Goal: Information Seeking & Learning: Learn about a topic

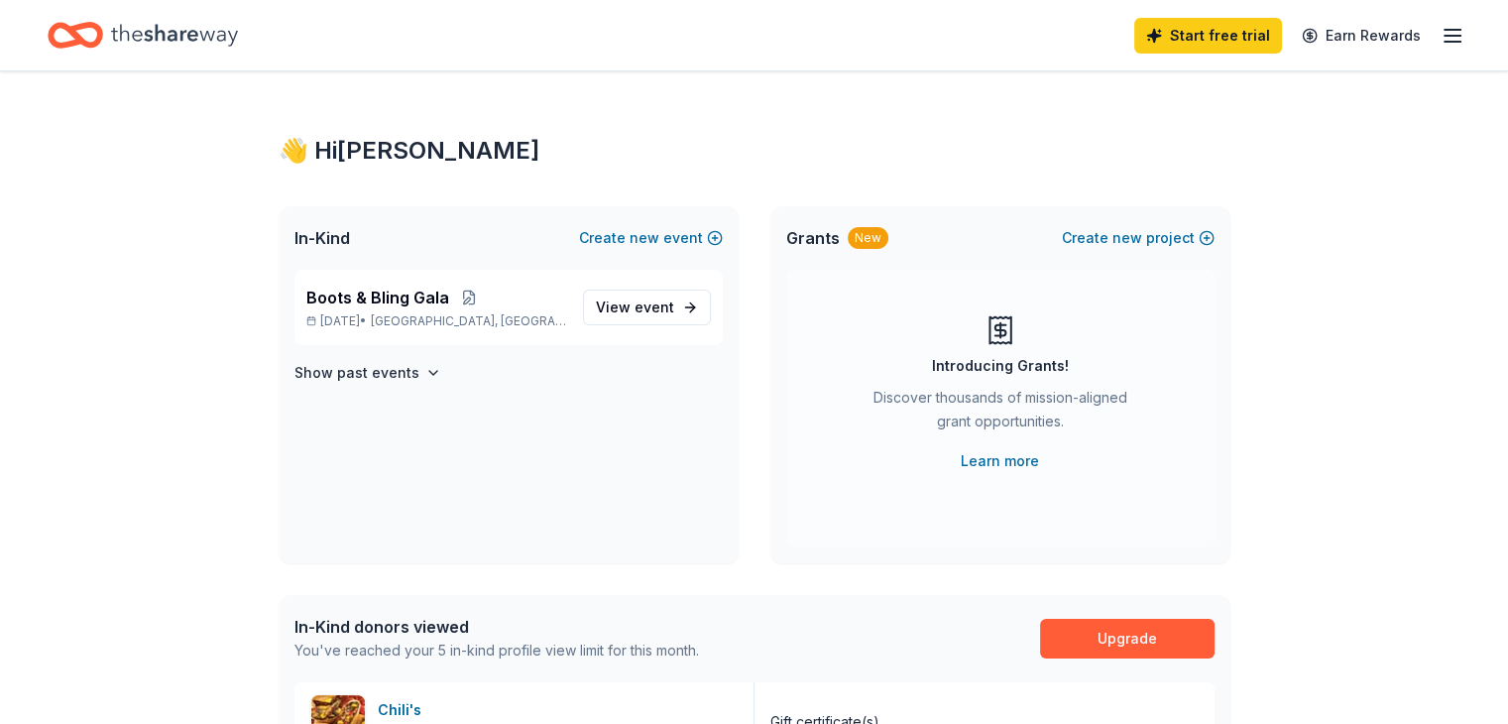
click at [1445, 36] on line "button" at bounding box center [1453, 36] width 16 height 0
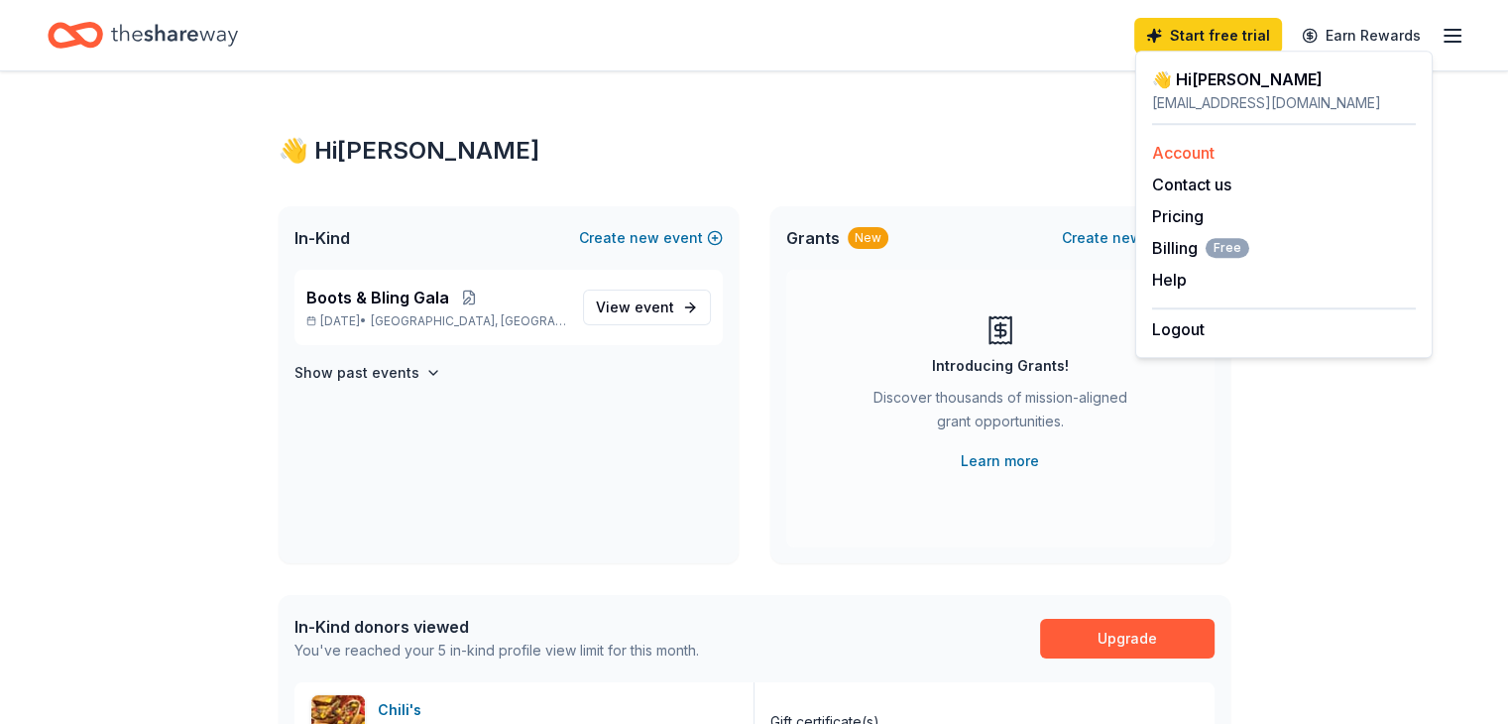
click at [1199, 160] on link "Account" at bounding box center [1183, 153] width 62 height 20
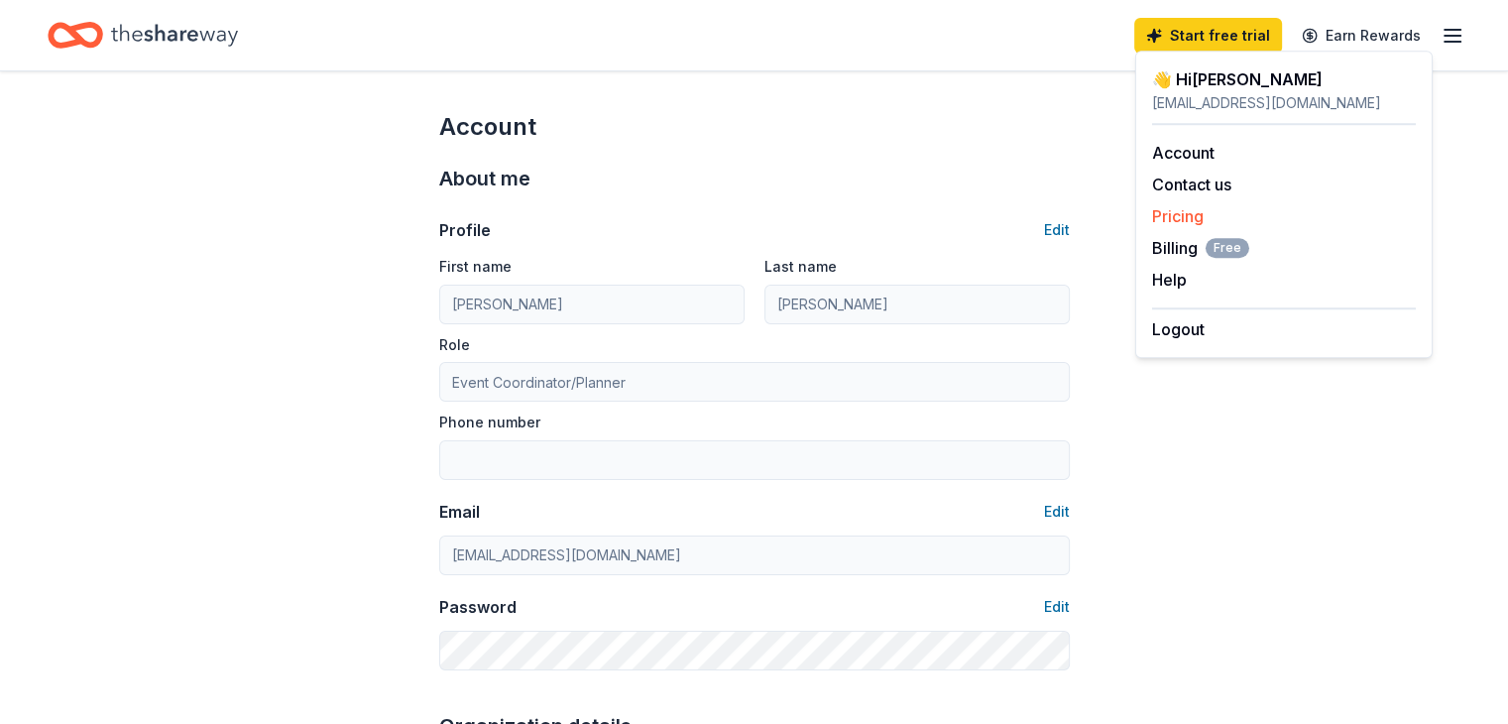
click at [1175, 215] on link "Pricing" at bounding box center [1178, 216] width 52 height 20
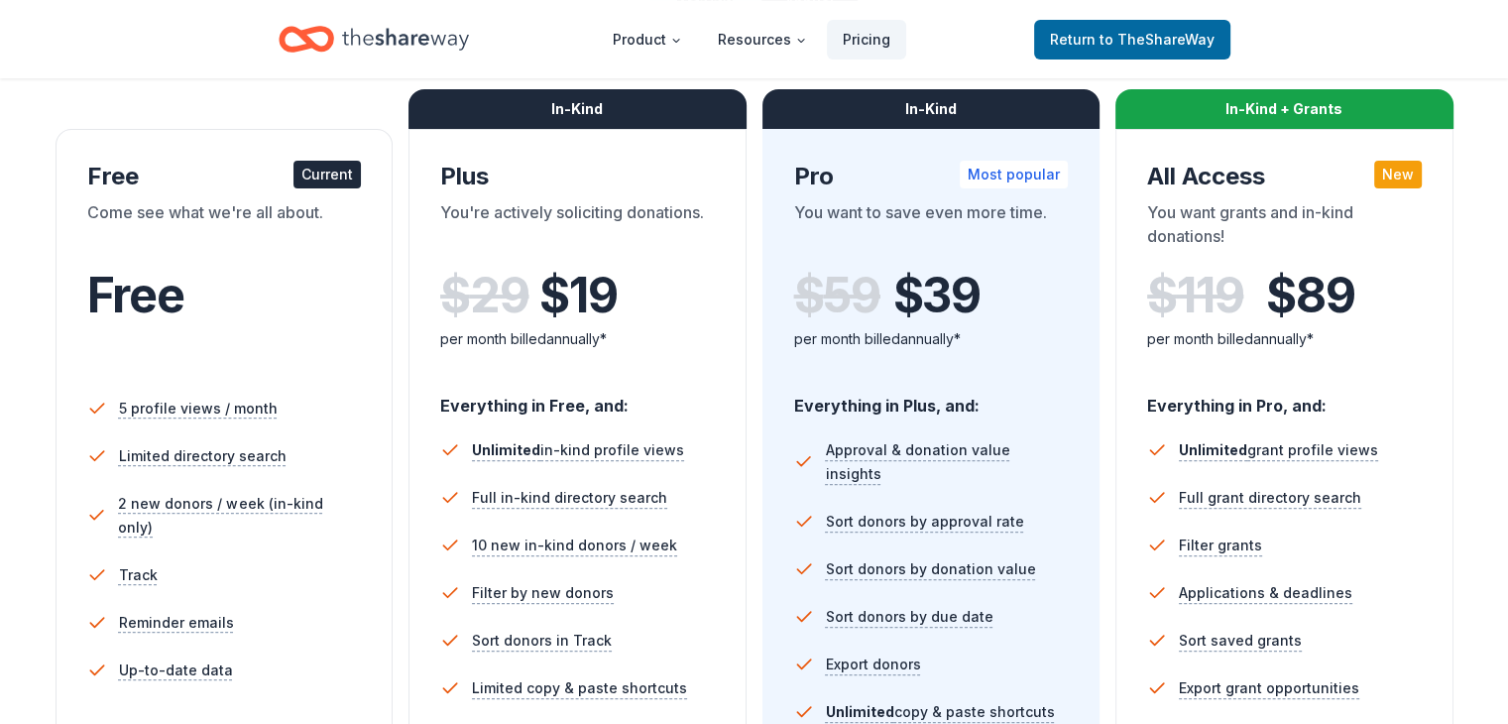
scroll to position [298, 0]
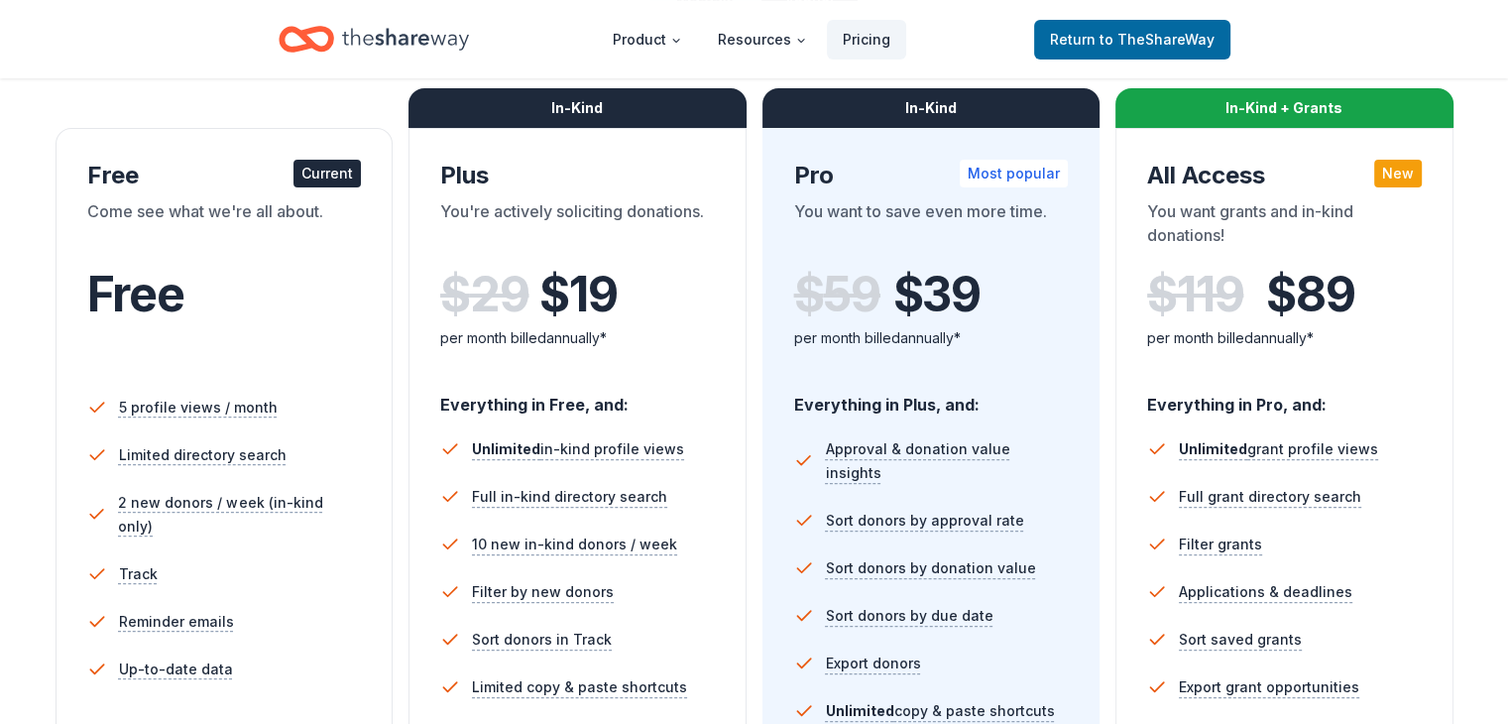
click at [256, 348] on div "Free" at bounding box center [224, 321] width 275 height 109
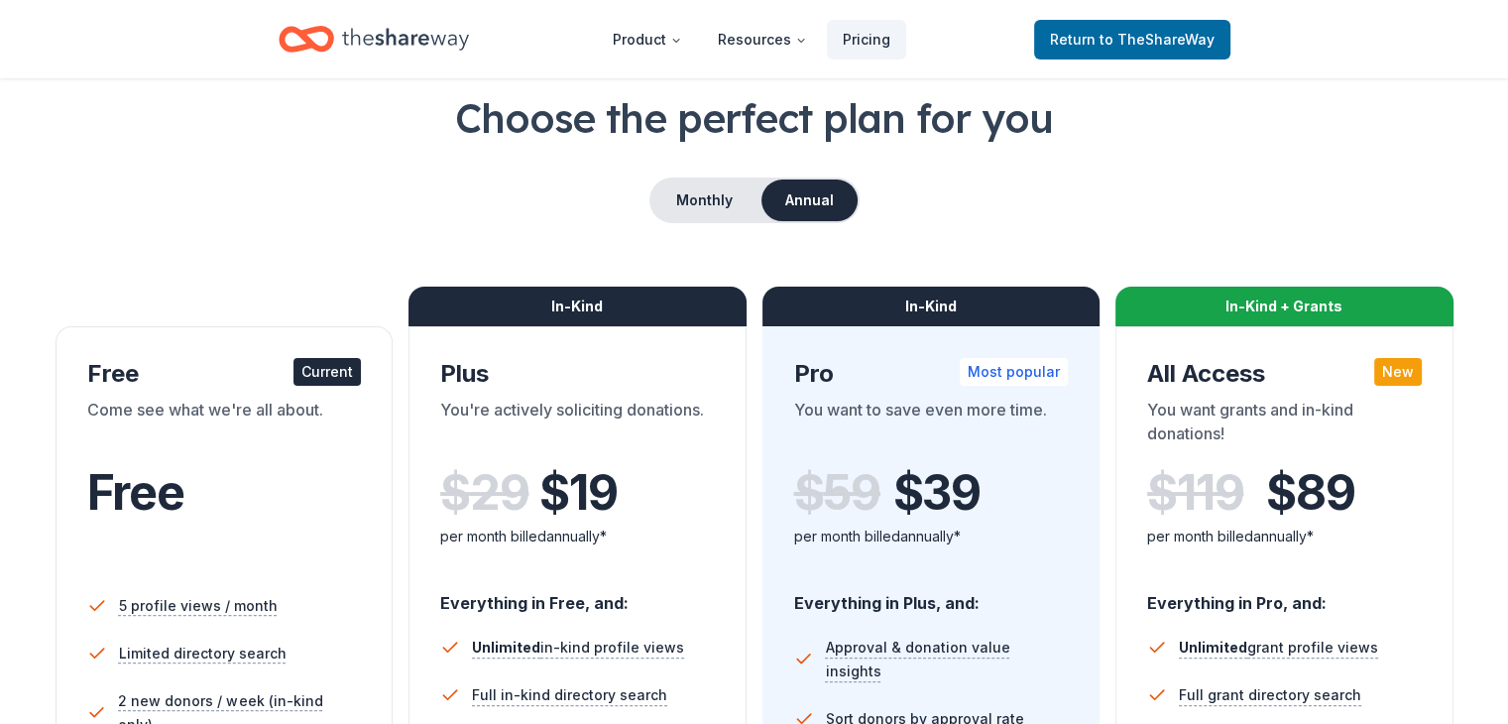
scroll to position [0, 0]
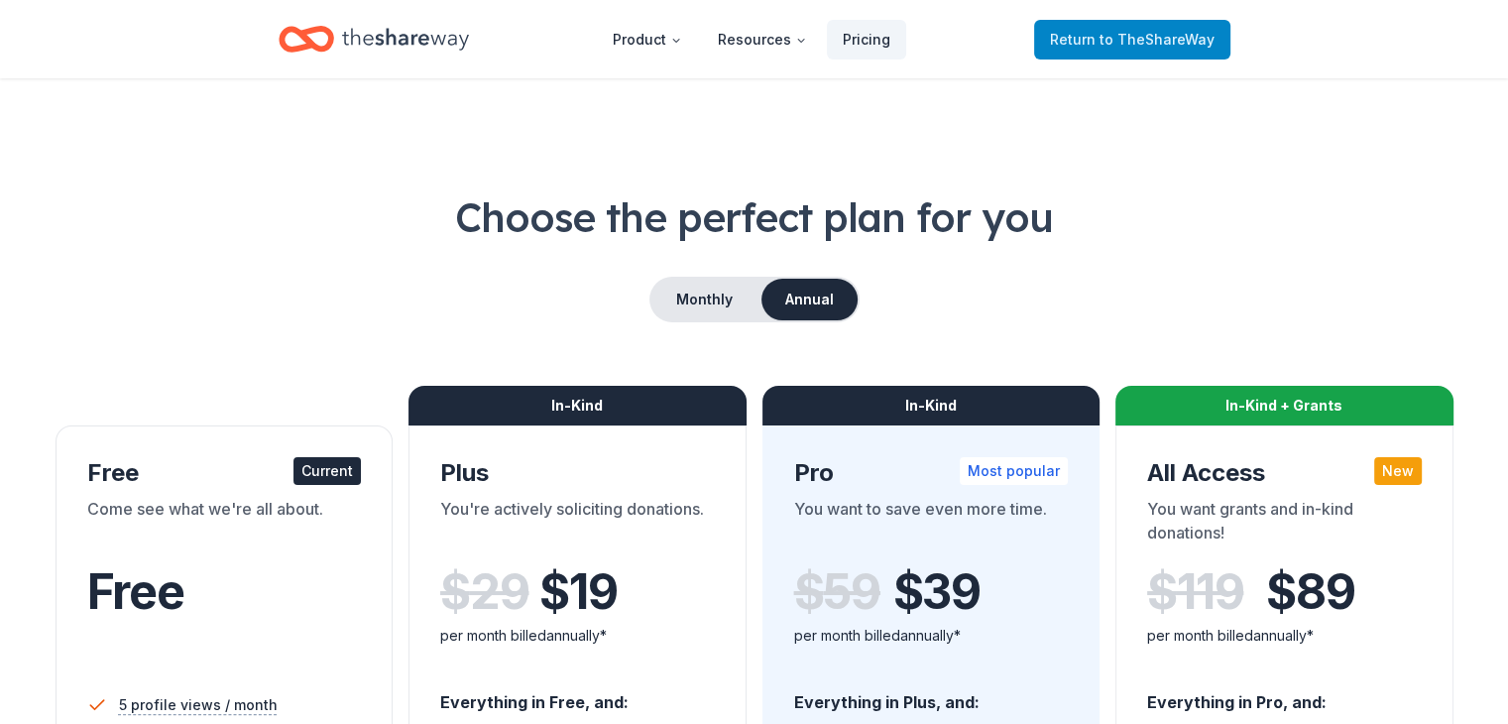
click at [1153, 41] on span "to TheShareWay" at bounding box center [1157, 39] width 115 height 17
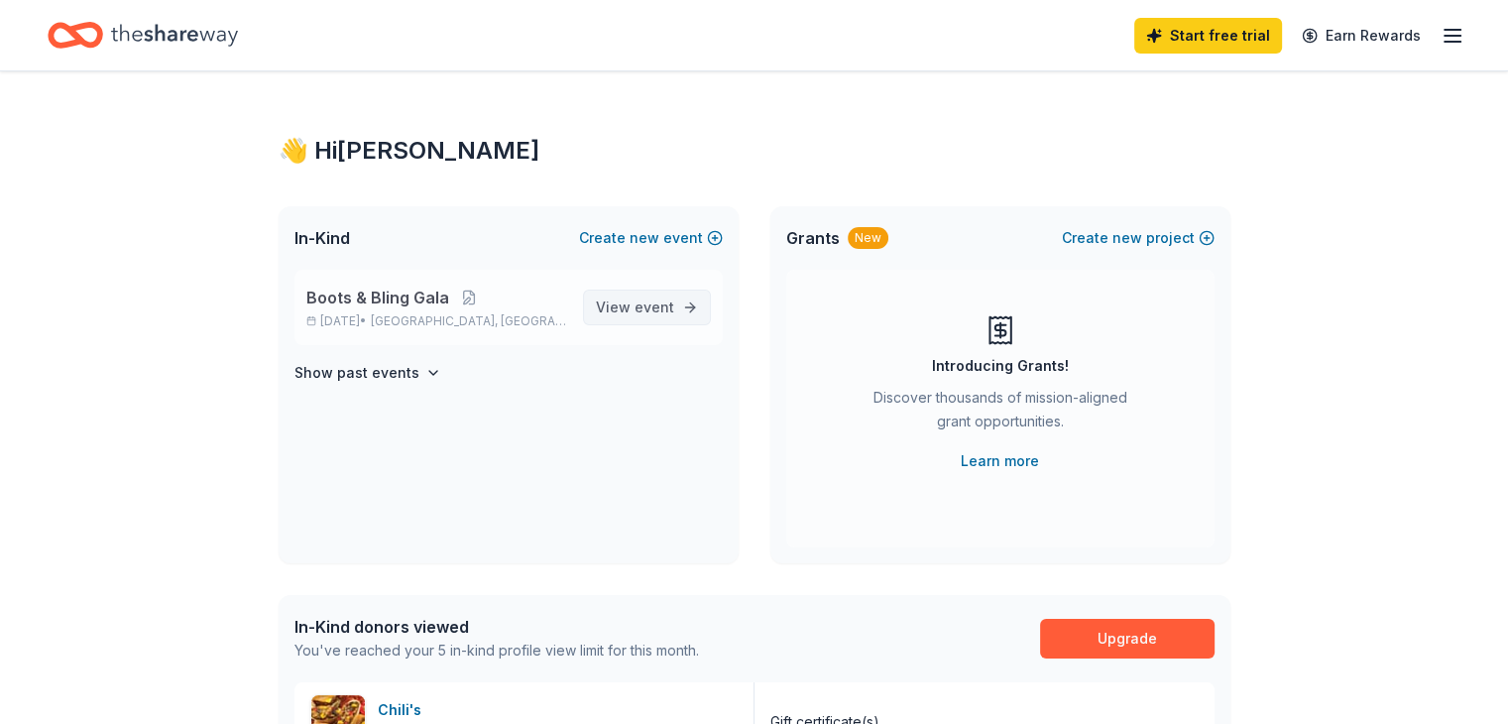
click at [619, 303] on span "View event" at bounding box center [635, 308] width 78 height 24
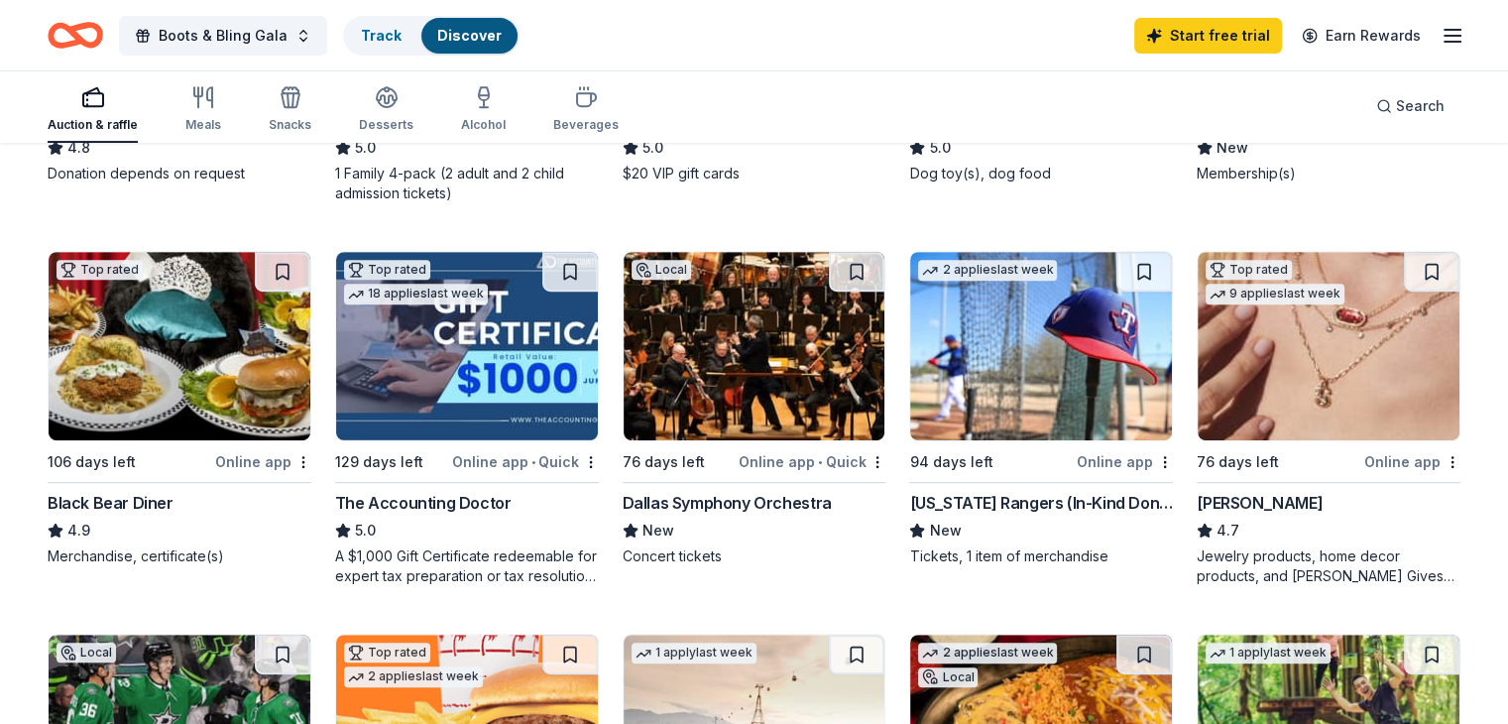
scroll to position [478, 0]
